Goal: Find specific page/section: Find specific page/section

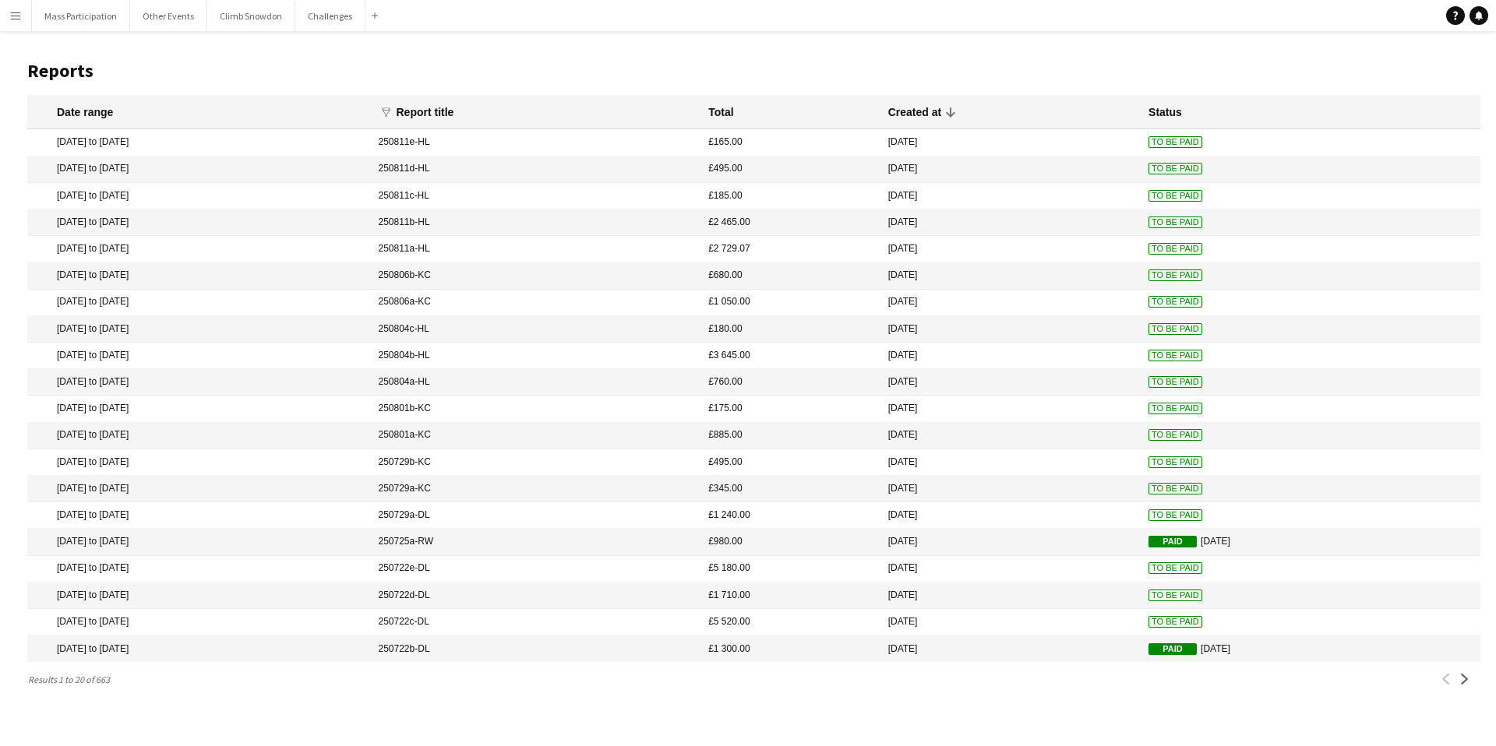
click at [17, 19] on app-icon "Menu" at bounding box center [15, 15] width 12 height 12
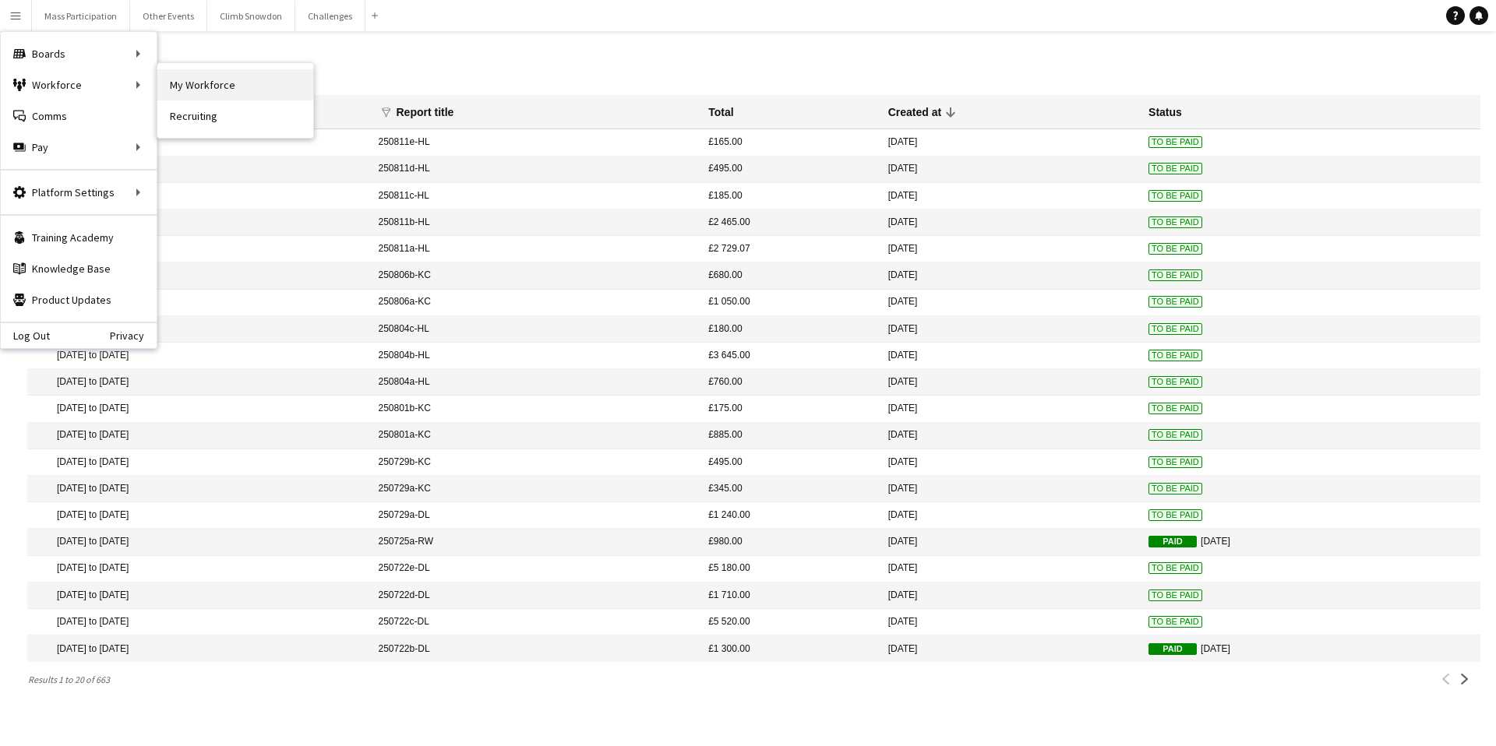
click at [225, 86] on link "My Workforce" at bounding box center [235, 84] width 156 height 31
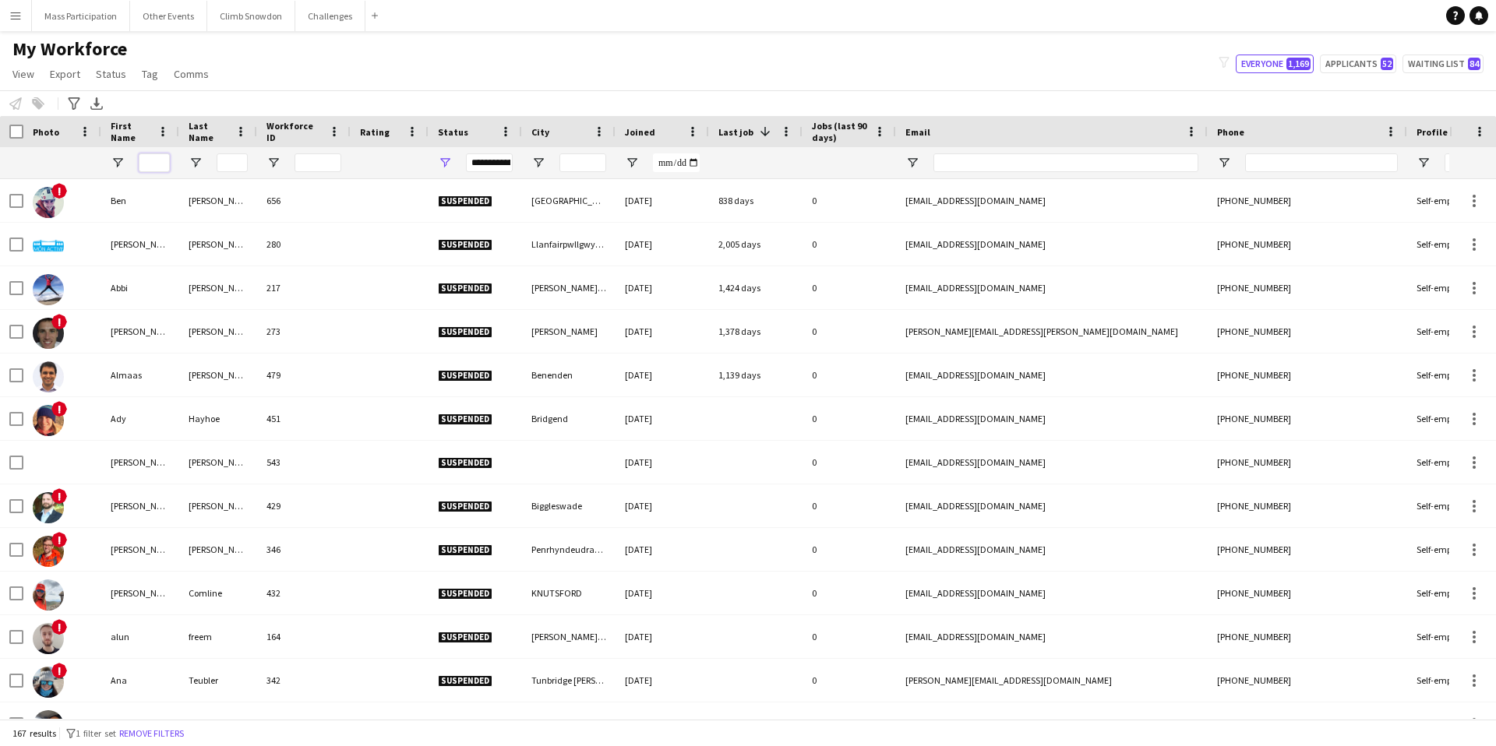
click at [157, 166] on input "First Name Filter Input" at bounding box center [154, 162] width 31 height 19
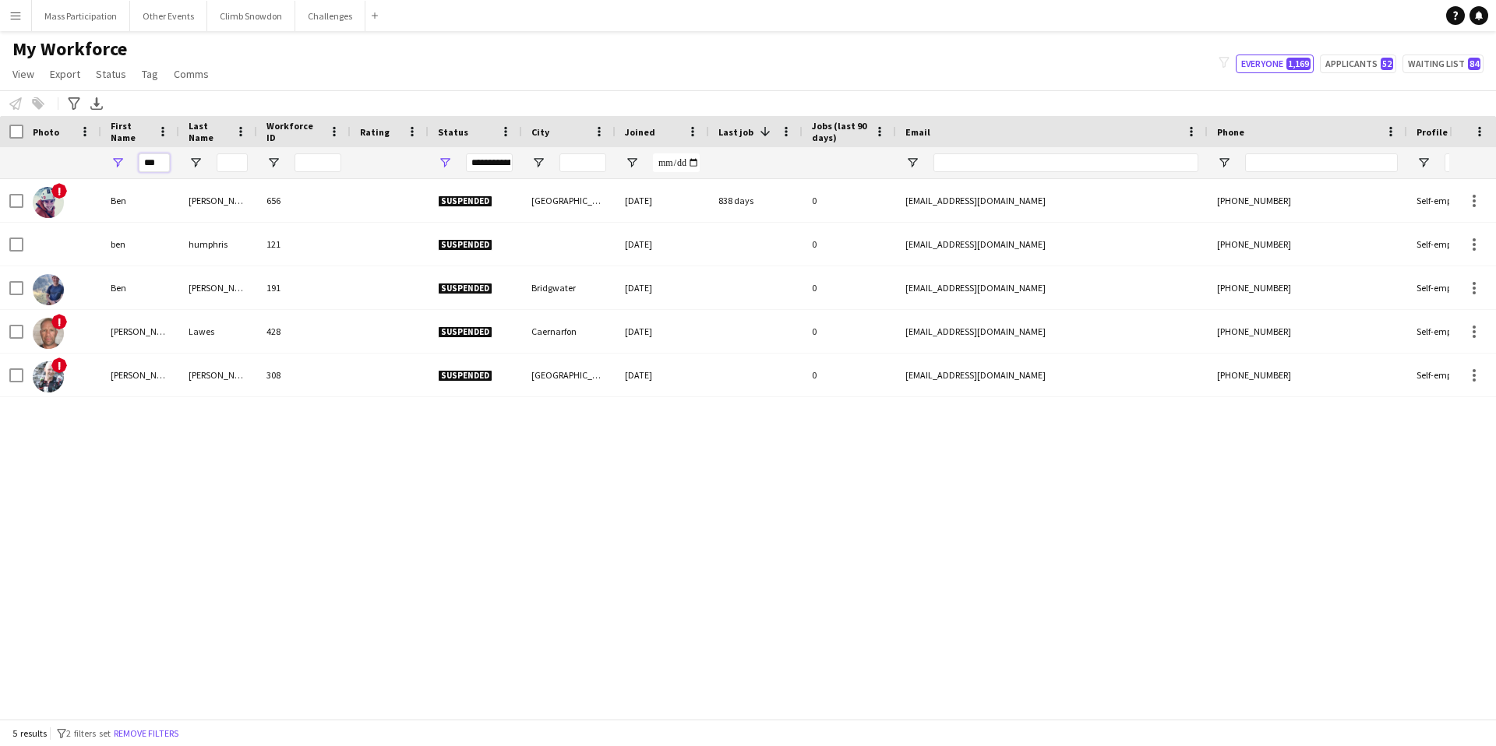
type input "***"
click at [447, 162] on span "Open Filter Menu" at bounding box center [445, 163] width 14 height 14
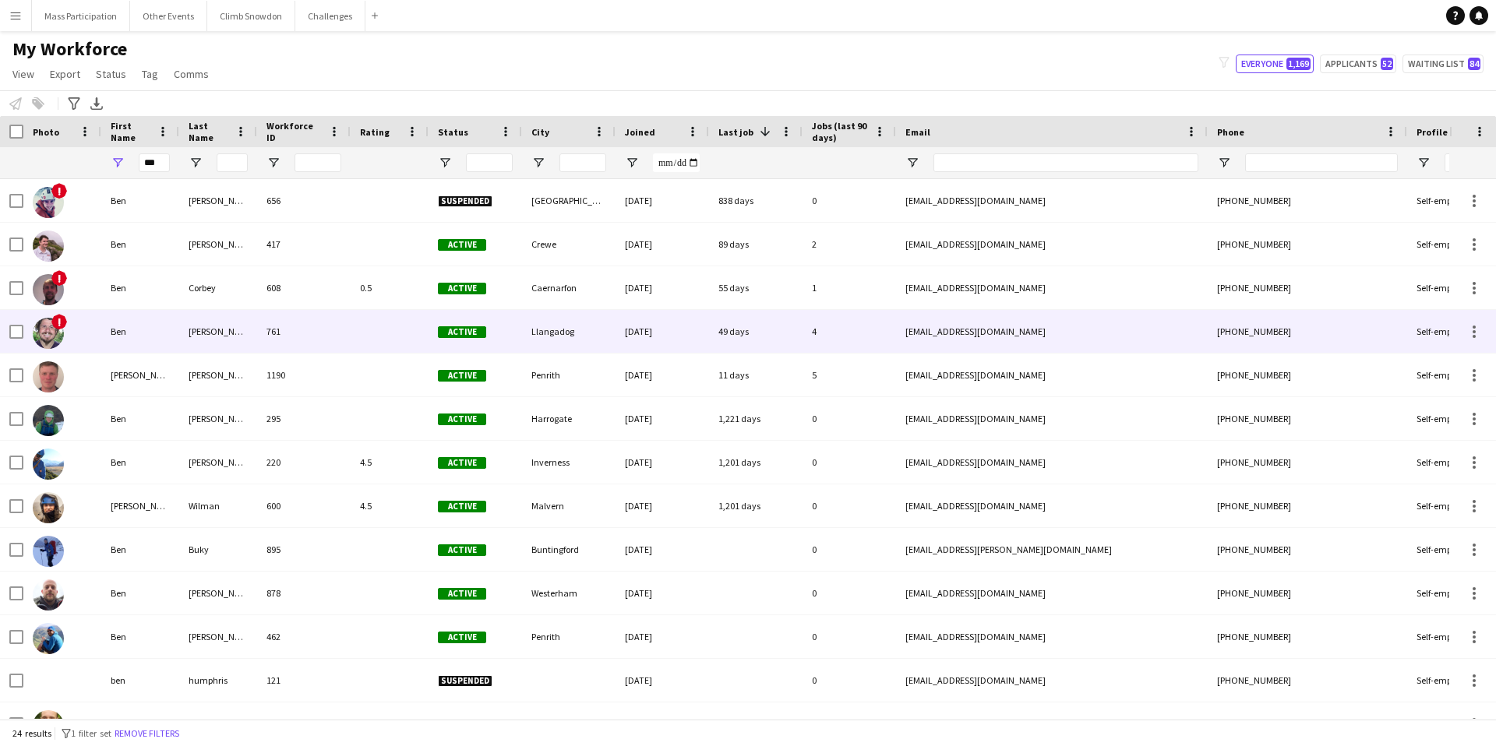
click at [104, 332] on div "Ben" at bounding box center [140, 331] width 78 height 43
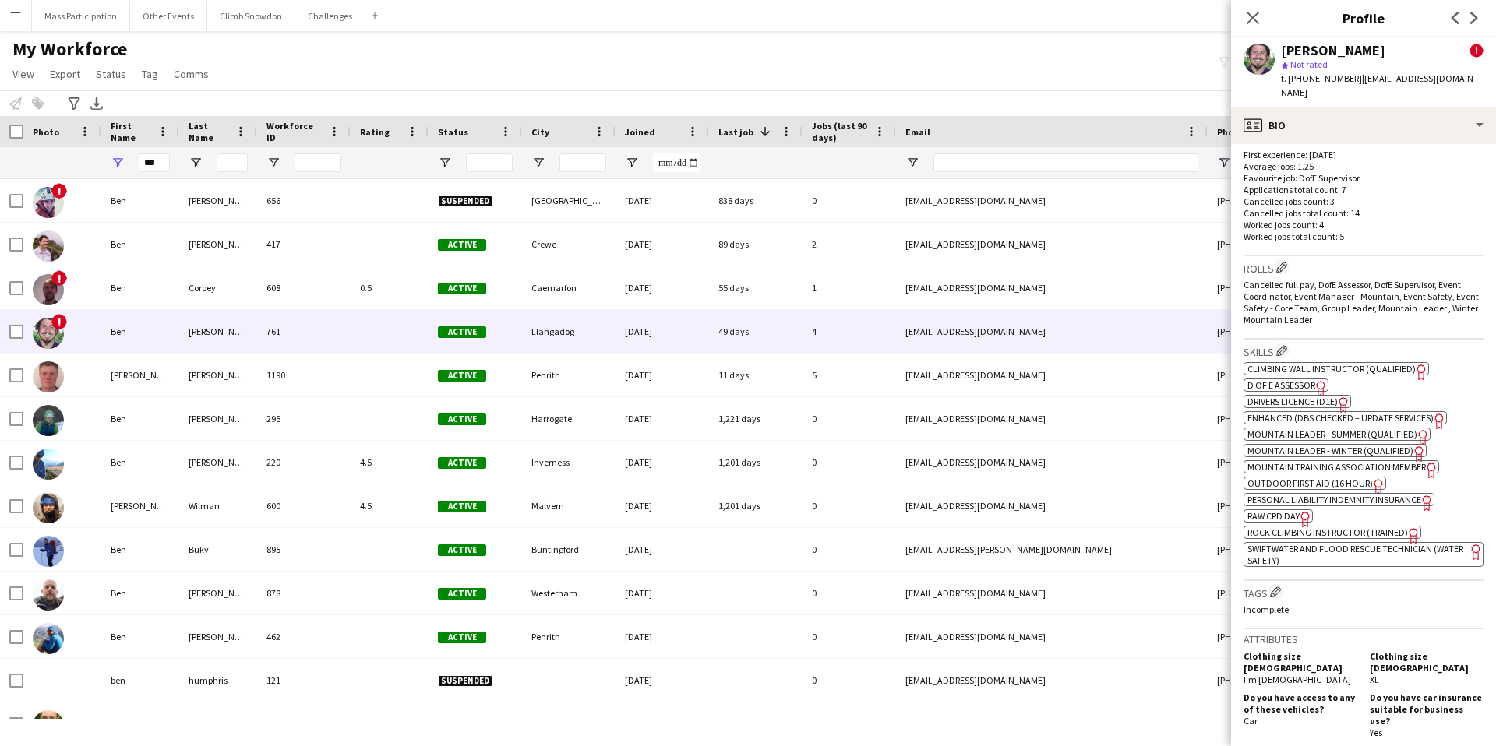
scroll to position [647, 0]
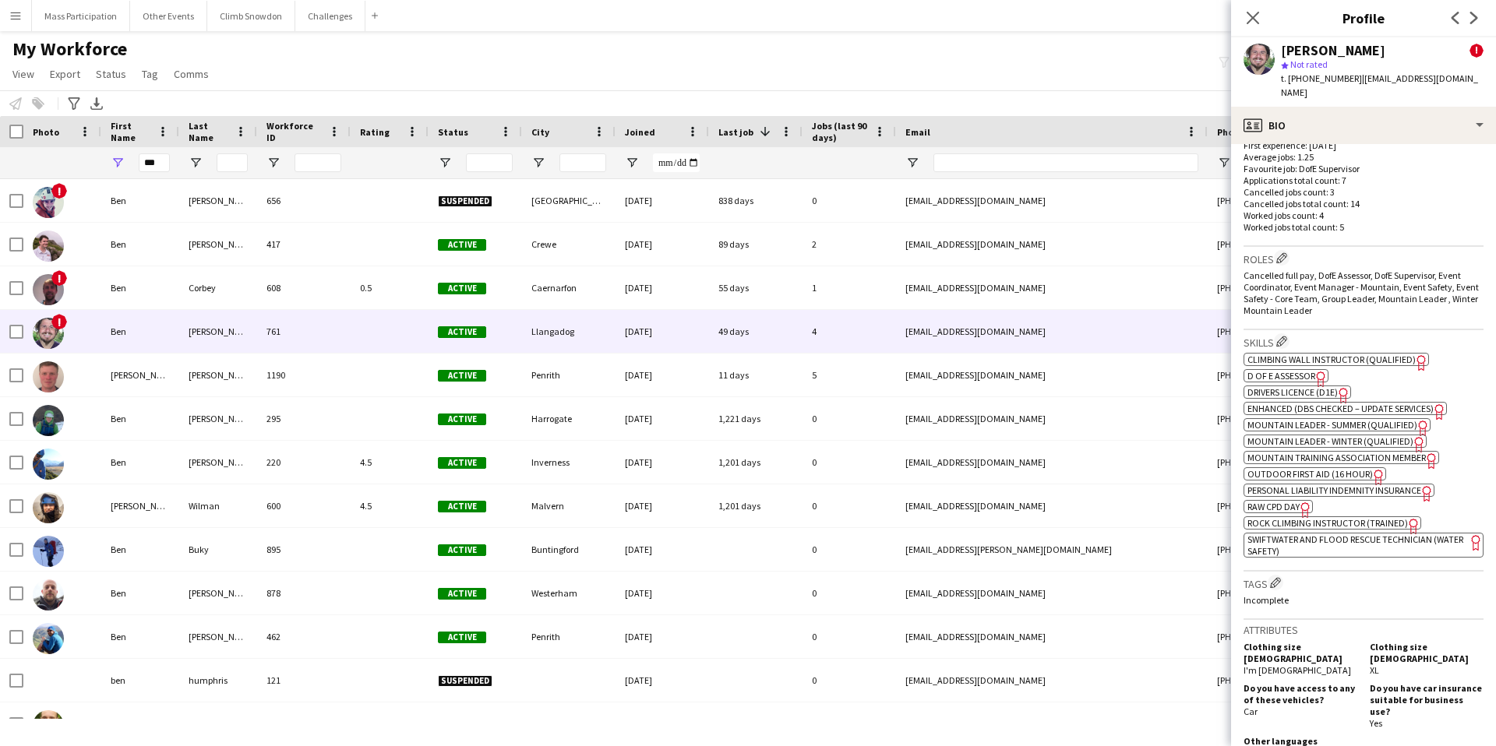
click at [1325, 435] on span "Mountain Leader - Winter (Qualified)" at bounding box center [1330, 441] width 166 height 12
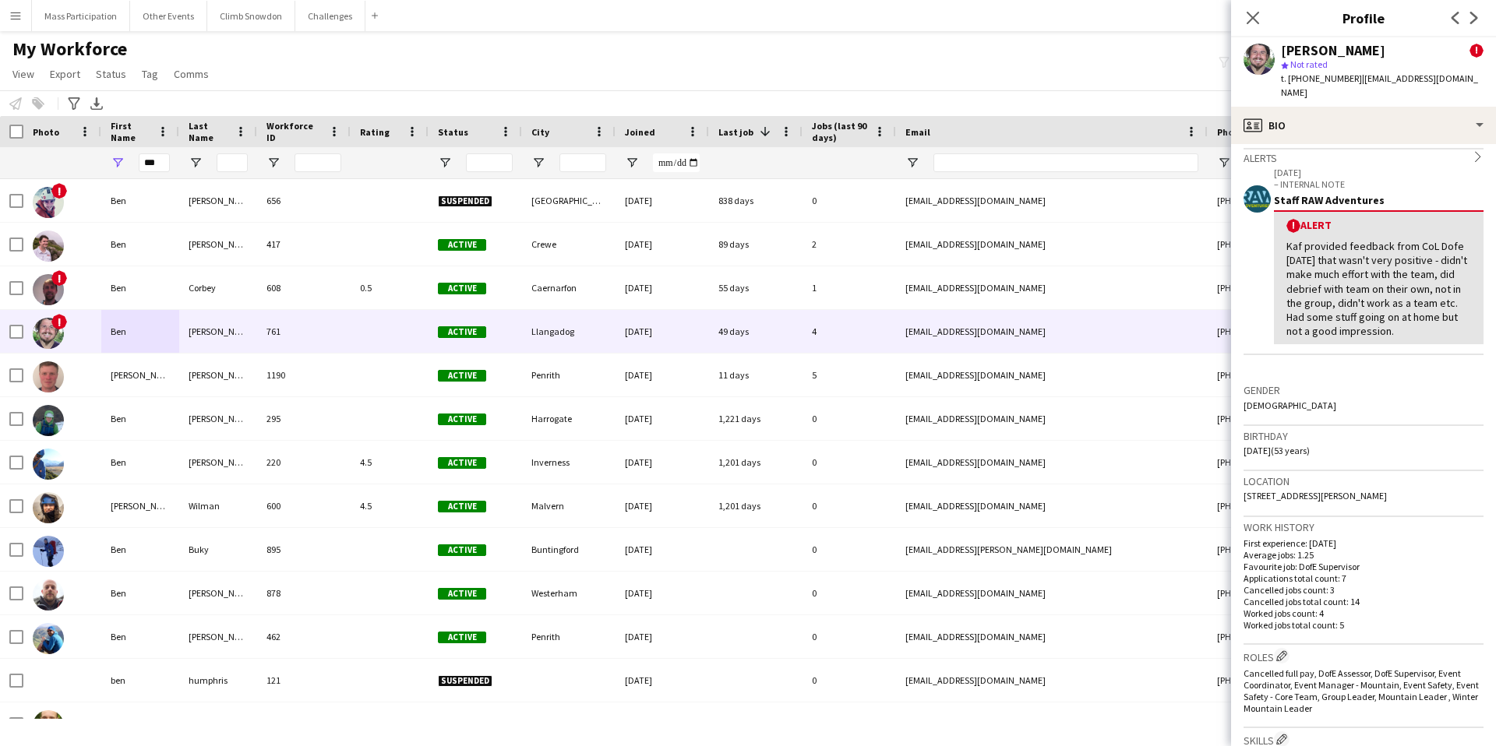
scroll to position [0, 0]
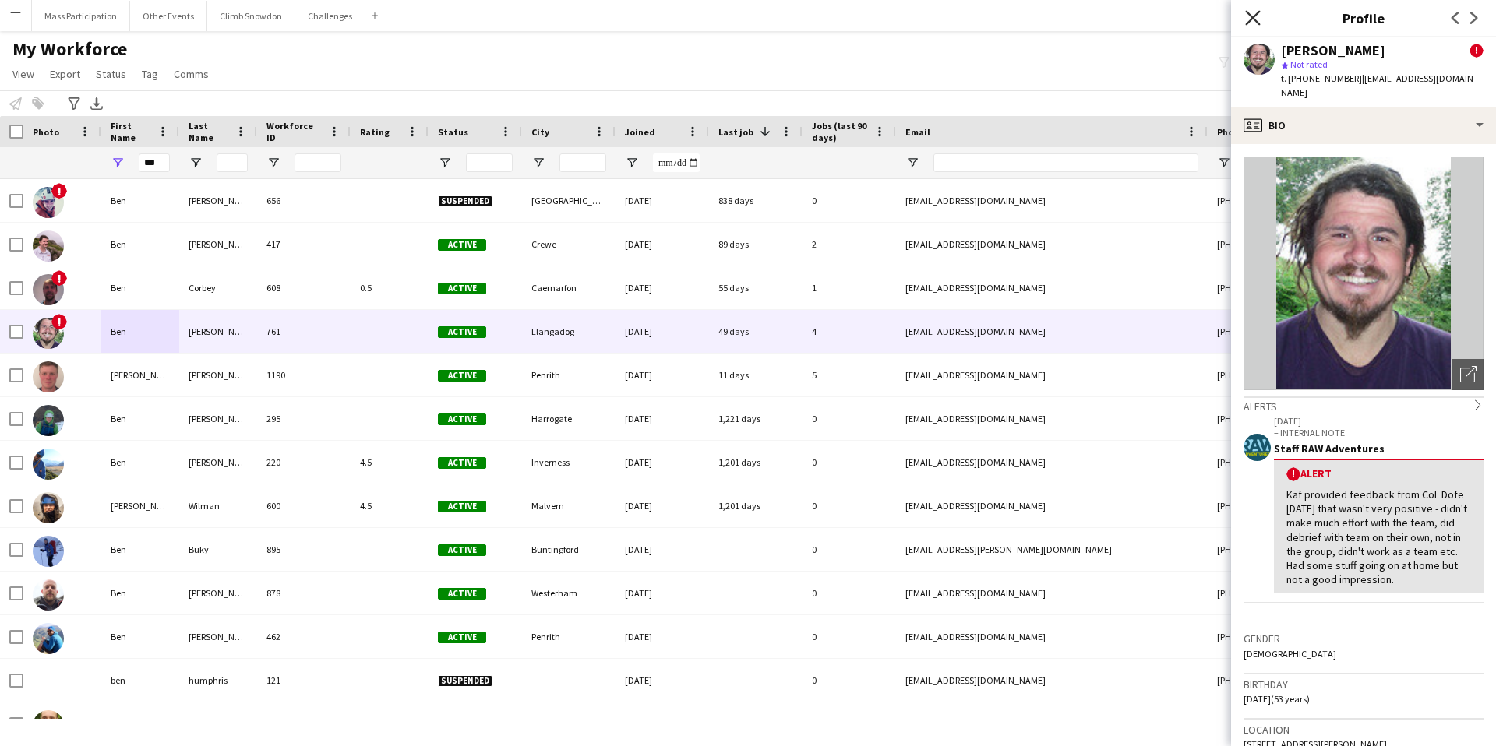
click at [1254, 13] on icon "Close pop-in" at bounding box center [1252, 17] width 15 height 15
